Goal: Transaction & Acquisition: Purchase product/service

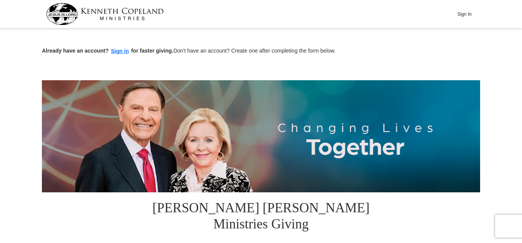
click at [123, 51] on button "Sign in" at bounding box center [120, 51] width 23 height 9
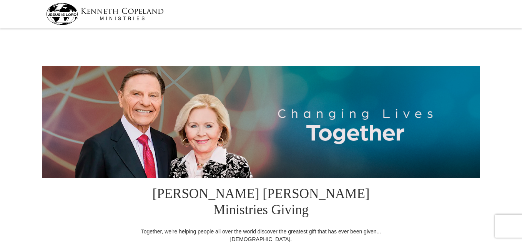
select select "CO"
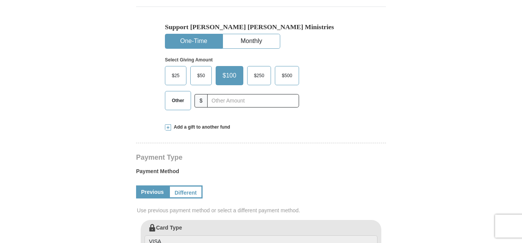
scroll to position [241, 0]
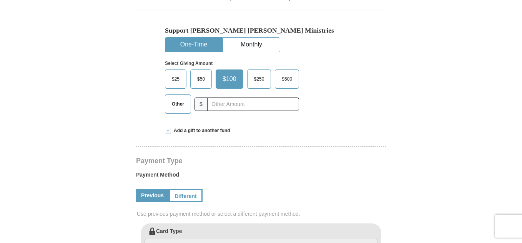
click at [166, 128] on span at bounding box center [168, 131] width 6 height 6
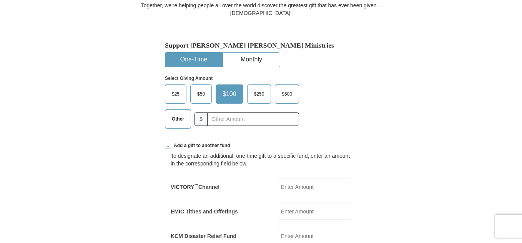
scroll to position [225, 0]
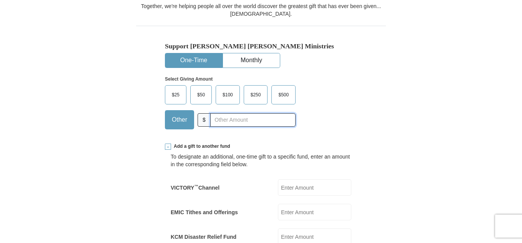
click at [219, 113] on input "text" at bounding box center [252, 119] width 85 height 13
click at [220, 113] on input "4000" at bounding box center [252, 119] width 85 height 13
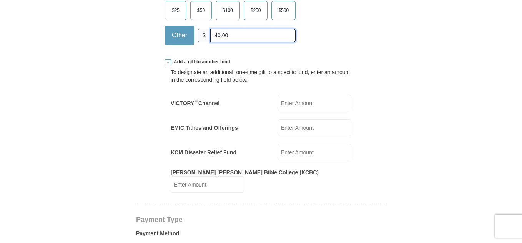
scroll to position [307, 0]
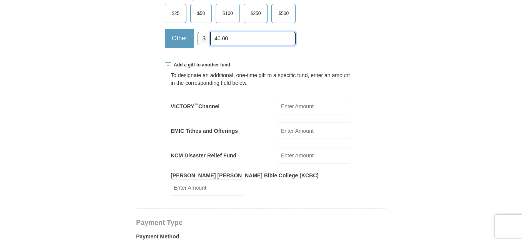
type input "40.00"
click at [293, 123] on input "EMIC Tithes and Offerings" at bounding box center [314, 131] width 73 height 17
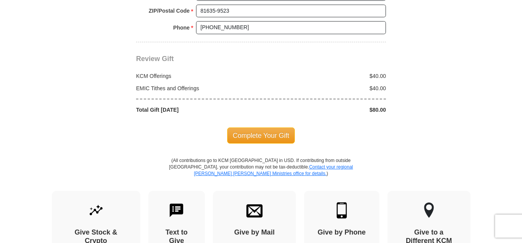
scroll to position [828, 0]
type input "40.00"
click at [250, 127] on span "Complete Your Gift" at bounding box center [261, 135] width 68 height 16
